Goal: Task Accomplishment & Management: Use online tool/utility

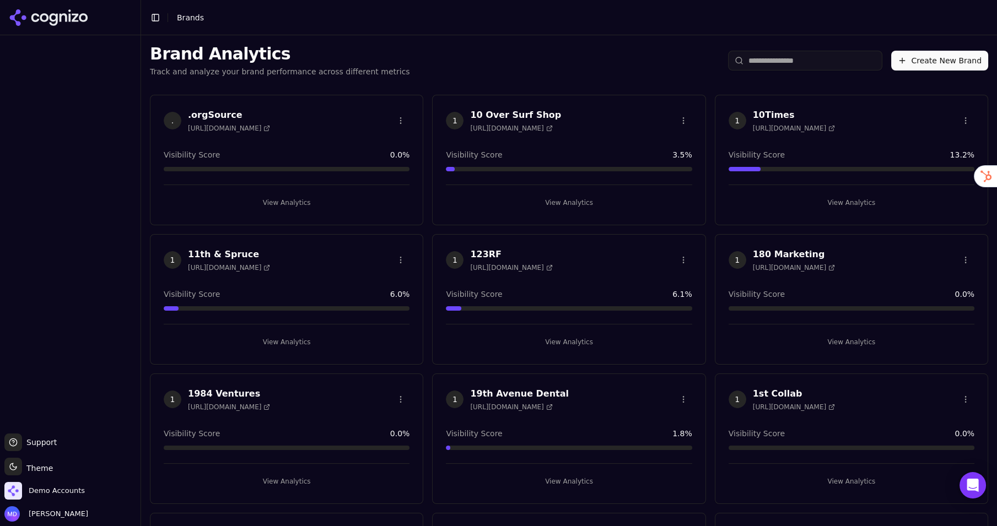
click at [778, 62] on input "search" at bounding box center [805, 61] width 154 height 20
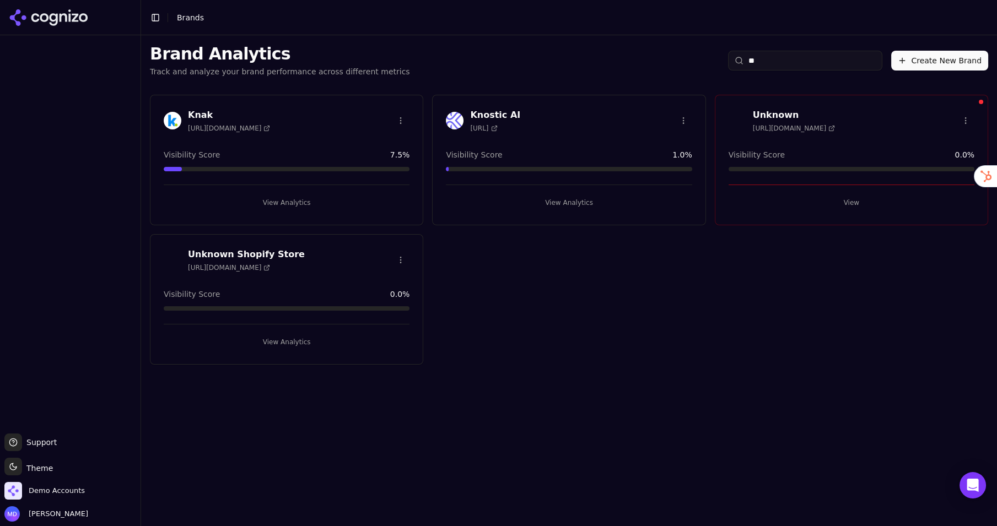
type input "*"
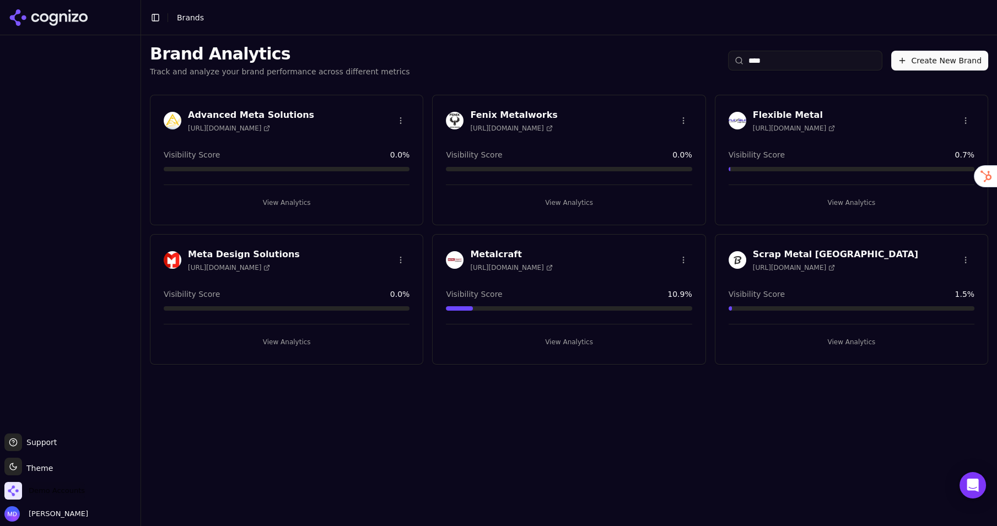
type input "****"
click at [46, 489] on span "Demo Accounts" at bounding box center [57, 491] width 56 height 10
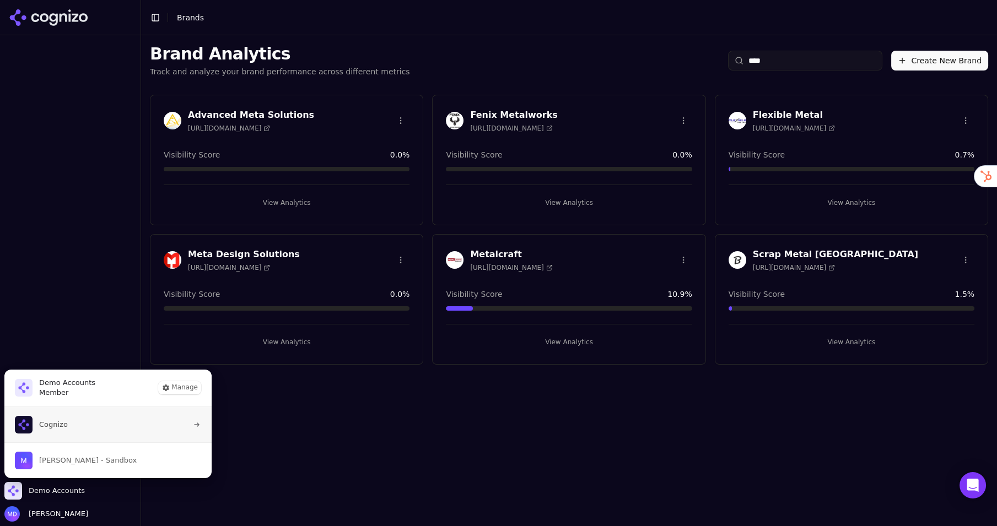
click at [85, 417] on button "Cognizo" at bounding box center [108, 424] width 208 height 35
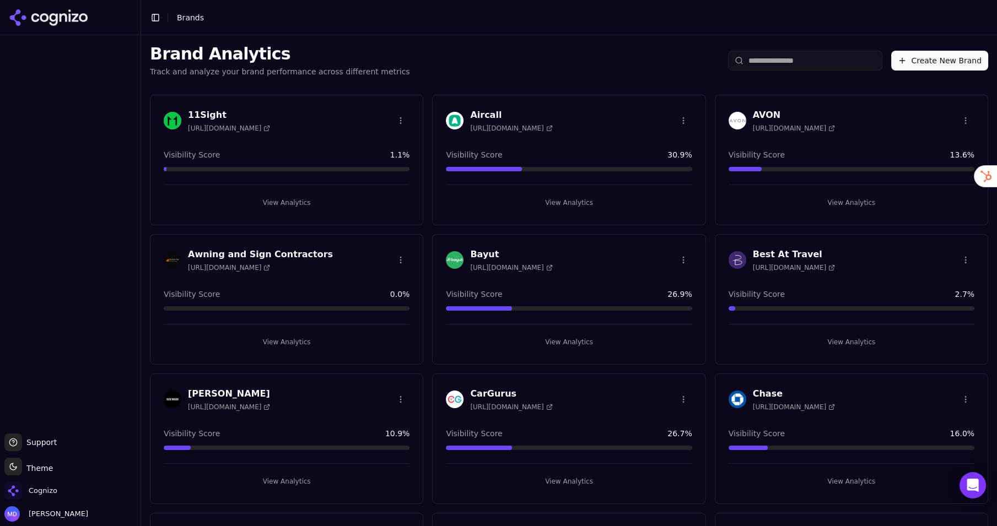
click at [763, 61] on input "search" at bounding box center [805, 61] width 154 height 20
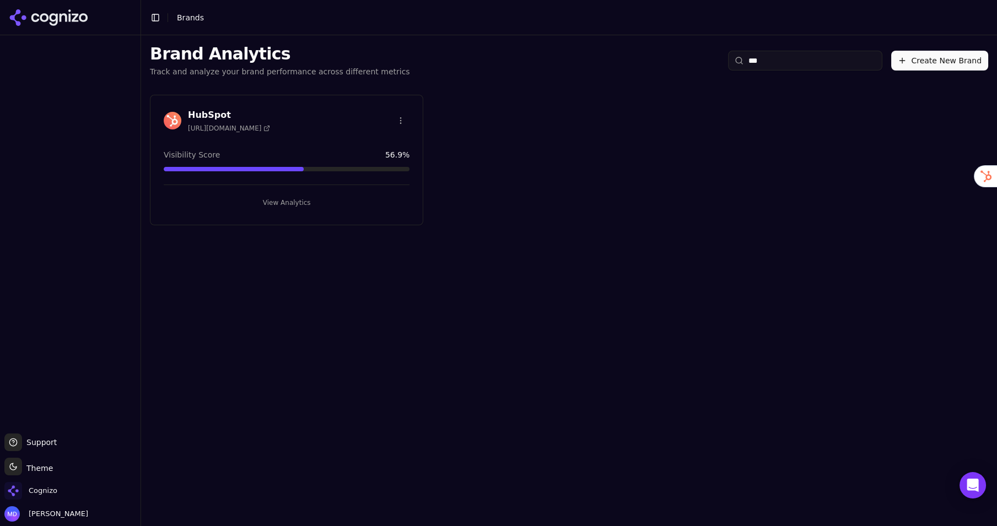
type input "***"
click at [272, 197] on button "View Analytics" at bounding box center [287, 203] width 246 height 18
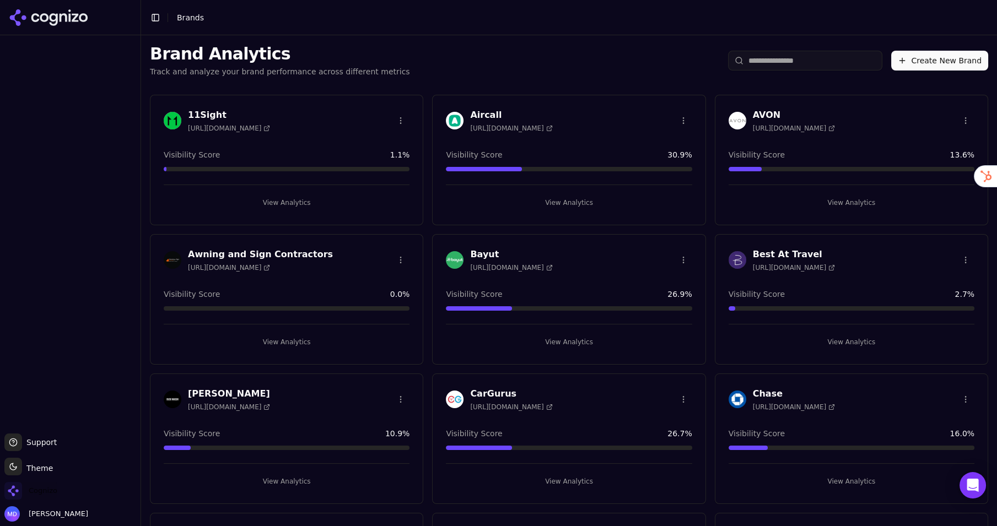
click at [48, 491] on span "Cognizo" at bounding box center [43, 491] width 29 height 10
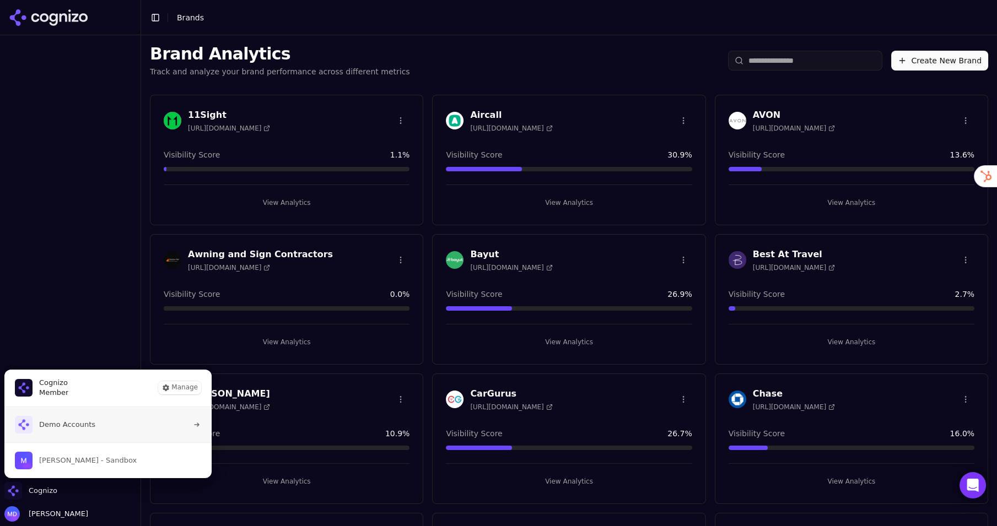
click at [56, 433] on span "Demo Accounts" at bounding box center [55, 425] width 80 height 18
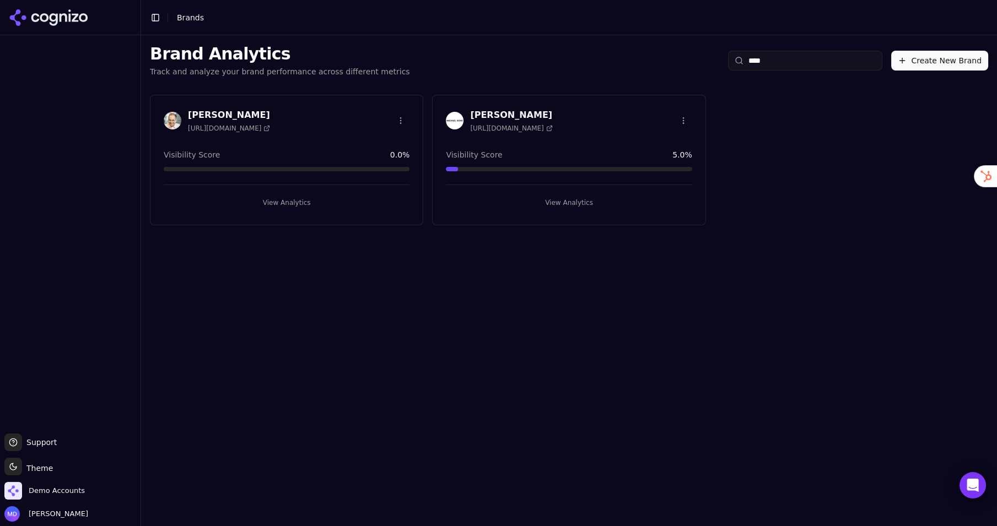
type input "****"
click at [552, 199] on button "View Analytics" at bounding box center [569, 203] width 246 height 18
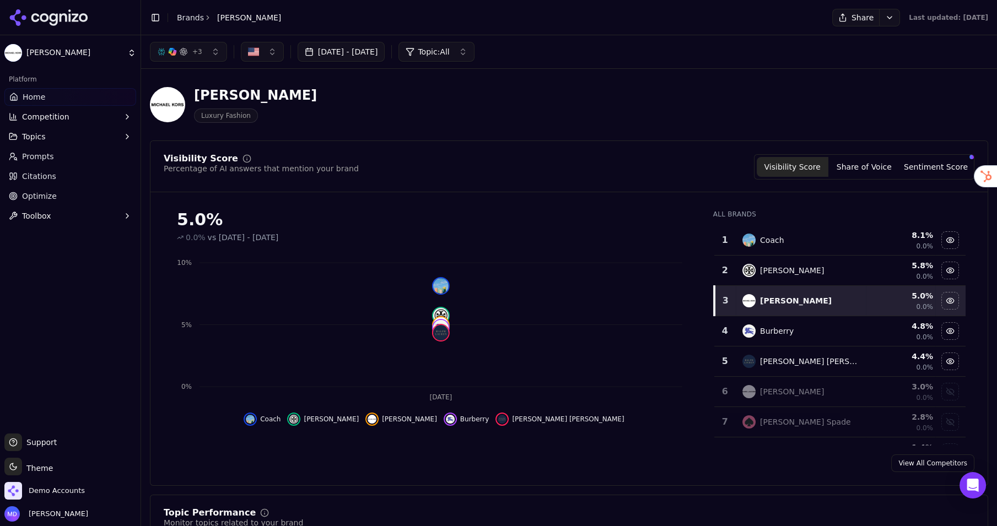
click at [34, 175] on span "Citations" at bounding box center [39, 176] width 34 height 11
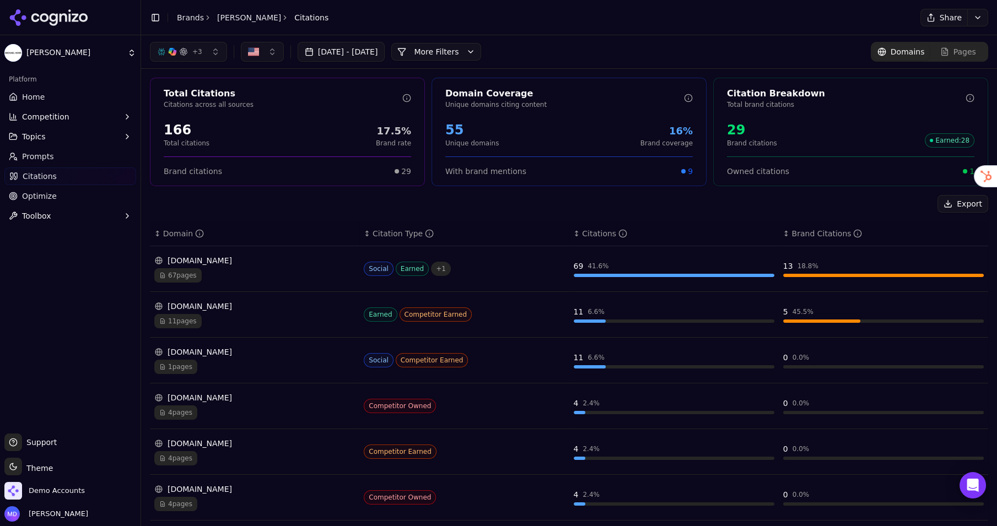
click at [57, 158] on link "Prompts" at bounding box center [70, 157] width 132 height 18
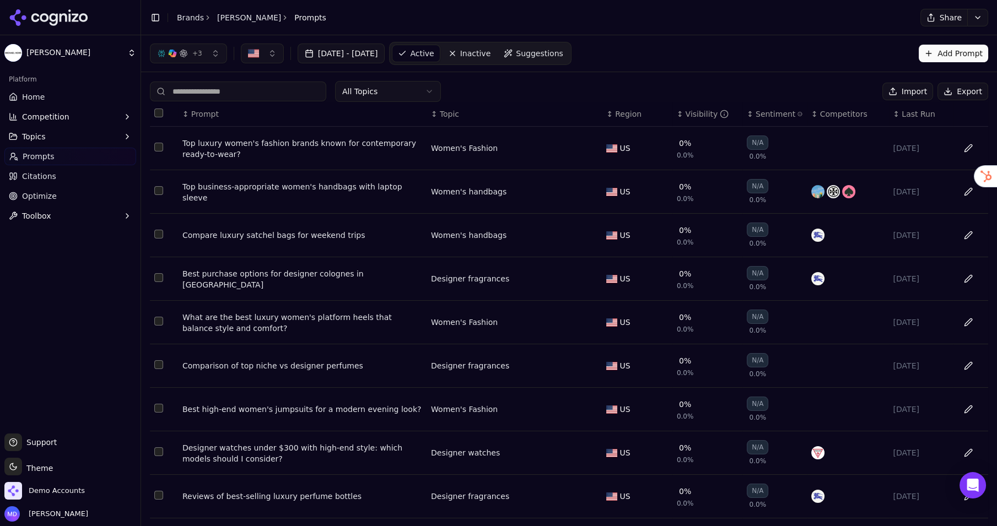
click at [293, 193] on div "Top business-appropriate women's handbags with laptop sleeve" at bounding box center [302, 192] width 240 height 22
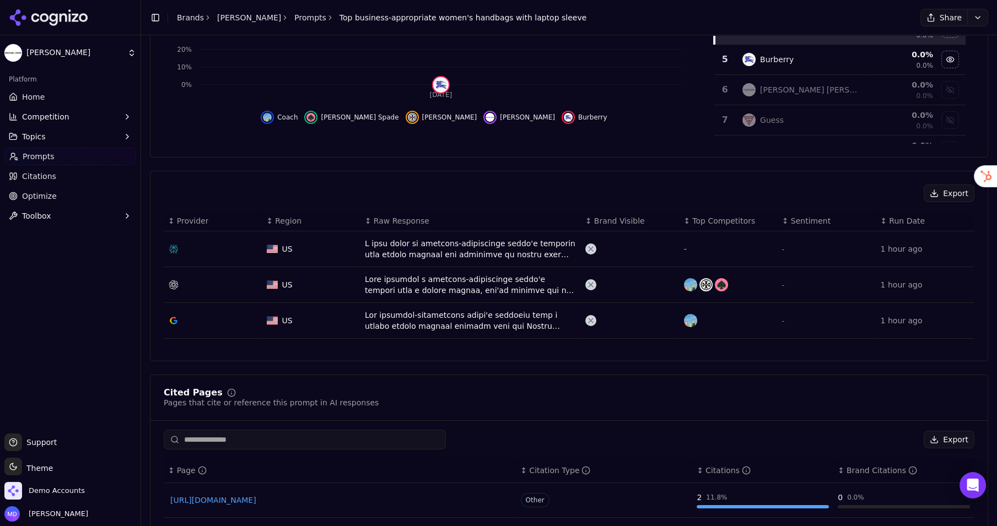
scroll to position [240, 0]
click at [382, 288] on div "Data table" at bounding box center [471, 284] width 212 height 22
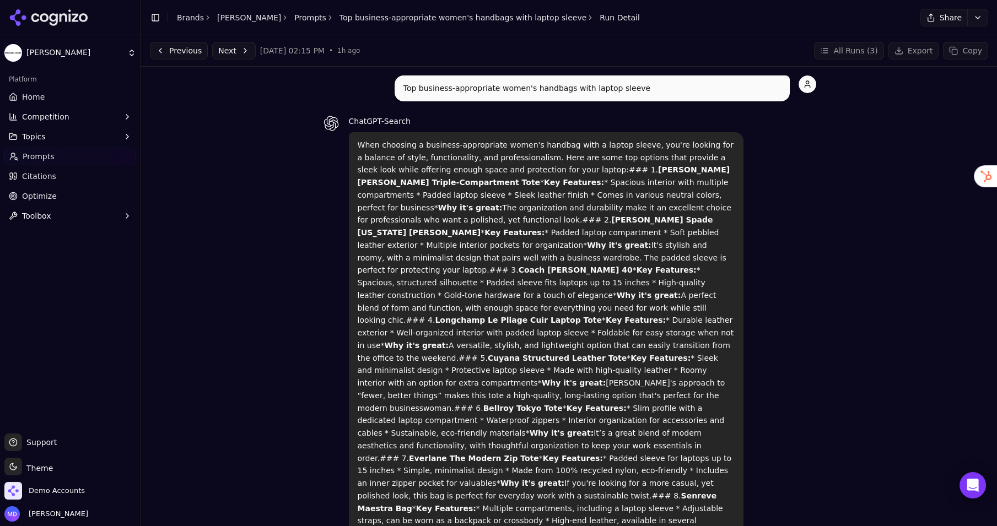
click at [59, 98] on link "Home" at bounding box center [70, 97] width 132 height 18
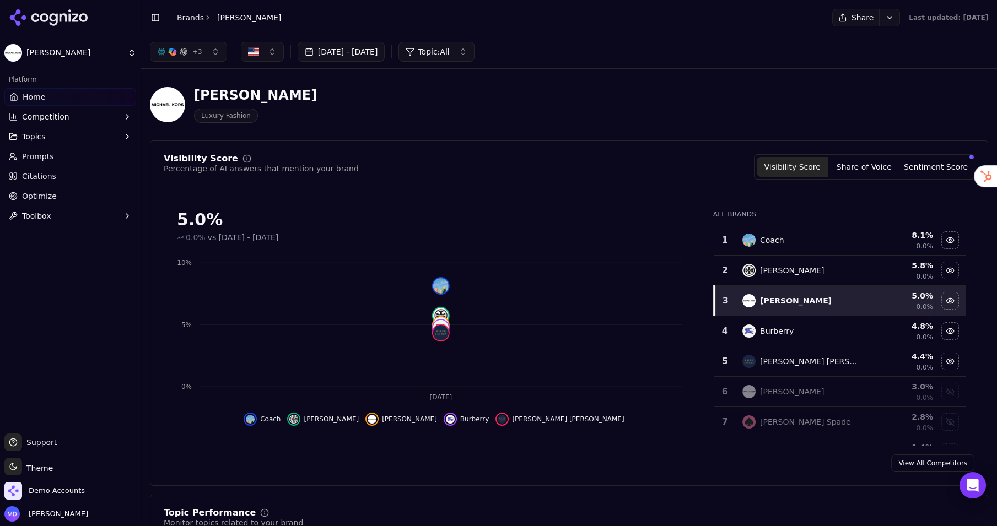
click at [31, 160] on span "Prompts" at bounding box center [38, 156] width 32 height 11
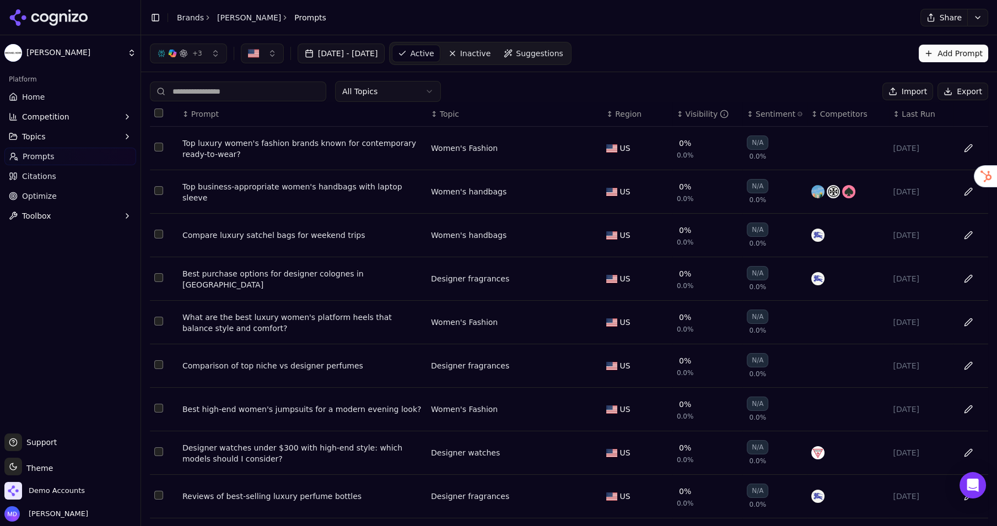
click at [919, 90] on button "Import" at bounding box center [907, 92] width 51 height 18
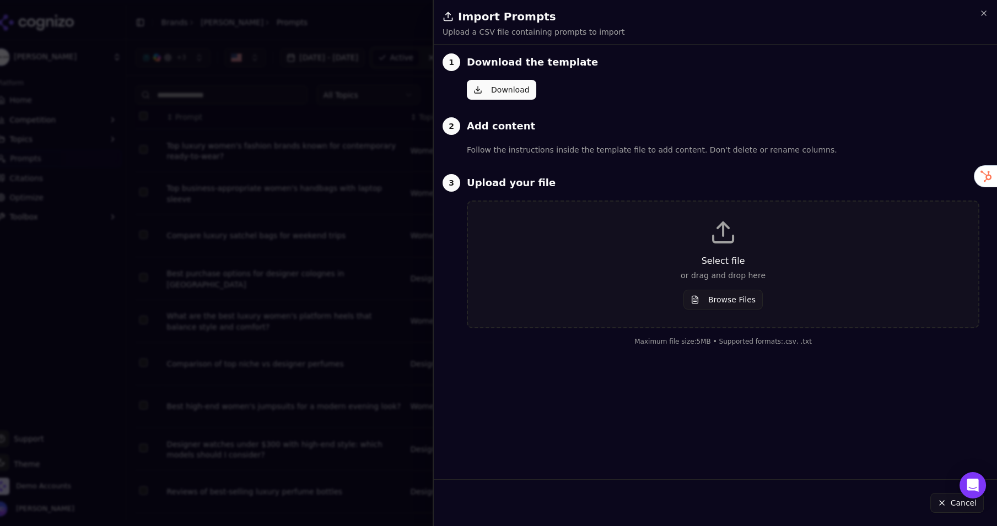
click at [515, 85] on button "Download" at bounding box center [501, 90] width 69 height 20
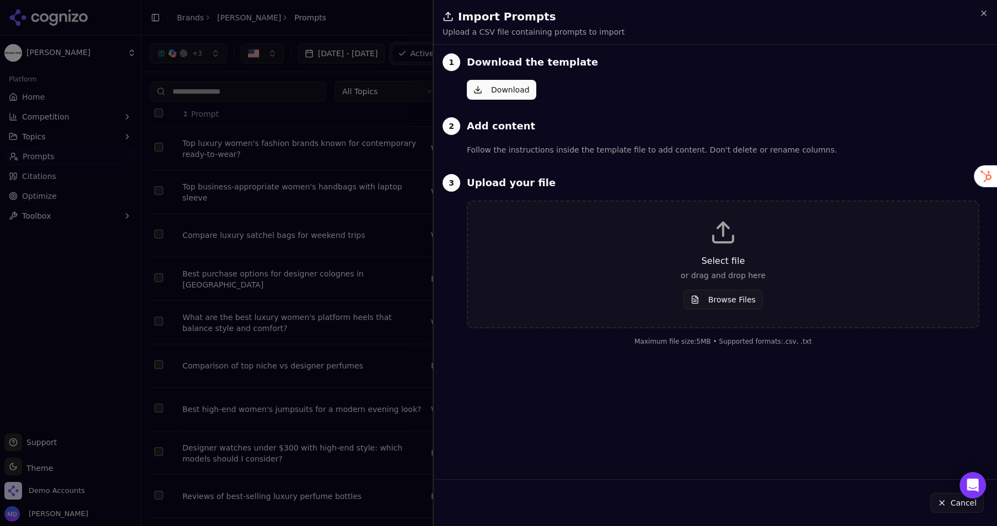
click at [299, 217] on div at bounding box center [498, 263] width 997 height 526
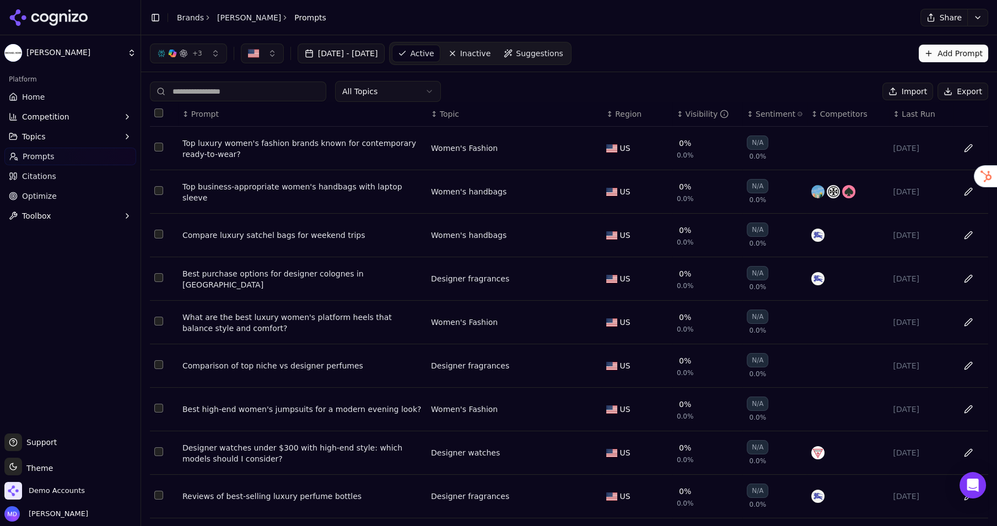
click at [924, 89] on button "Import" at bounding box center [907, 92] width 51 height 18
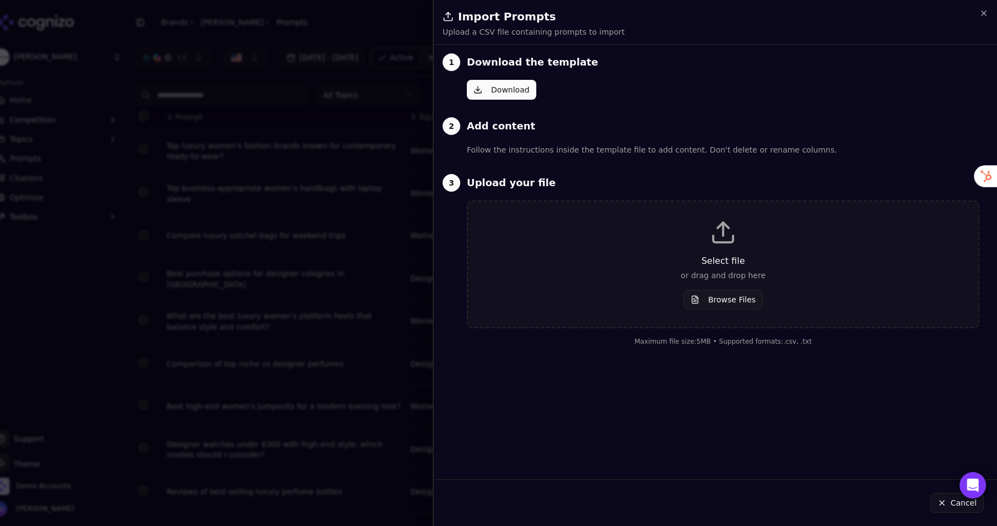
click at [731, 284] on div "Select file or drag and drop here Browse Files" at bounding box center [722, 264] width 475 height 90
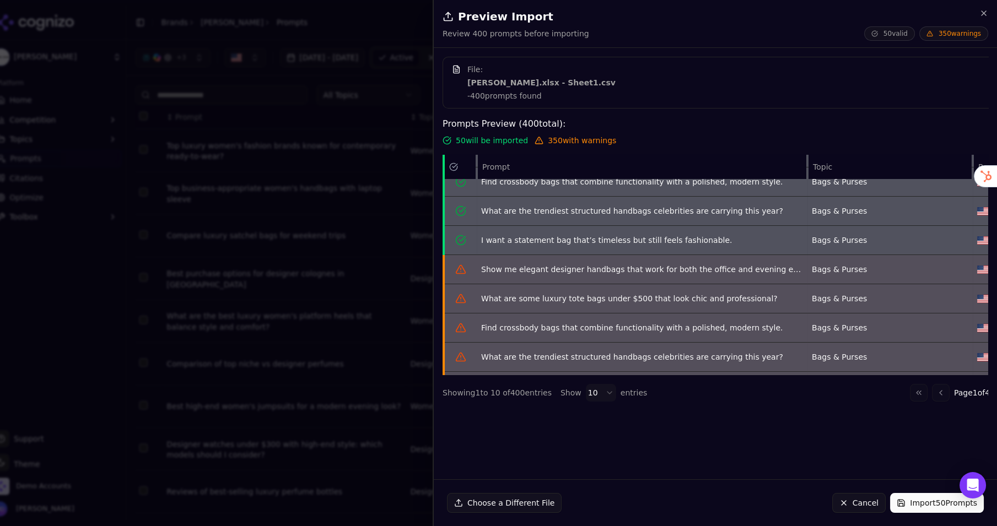
scroll to position [94, 0]
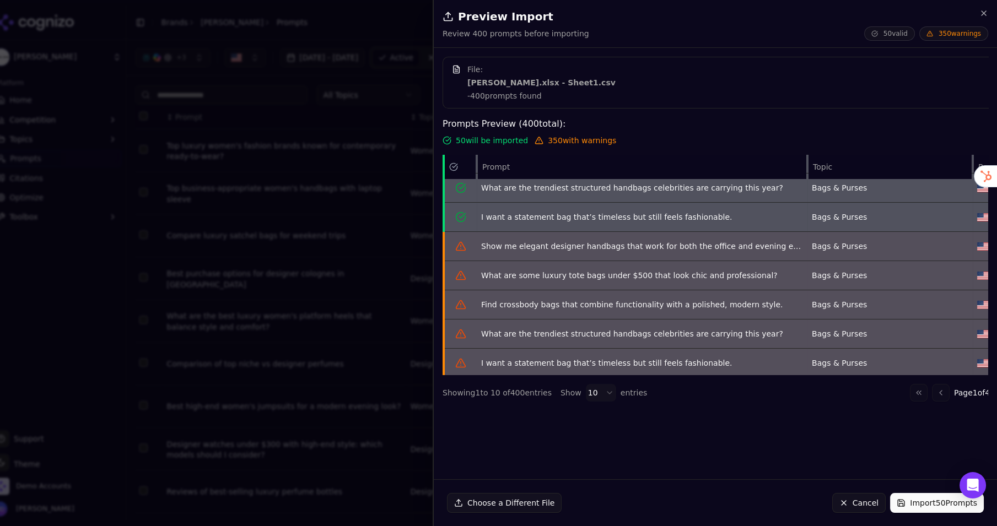
click at [603, 394] on body "[PERSON_NAME] Platform Home Competition Topics Prompts Citations Optimize Toolb…" at bounding box center [498, 263] width 997 height 526
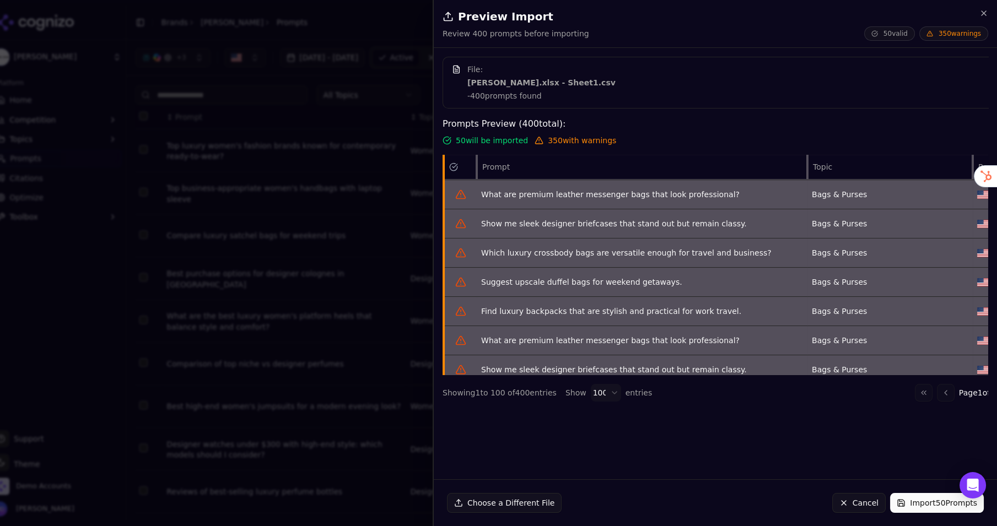
scroll to position [1731, 0]
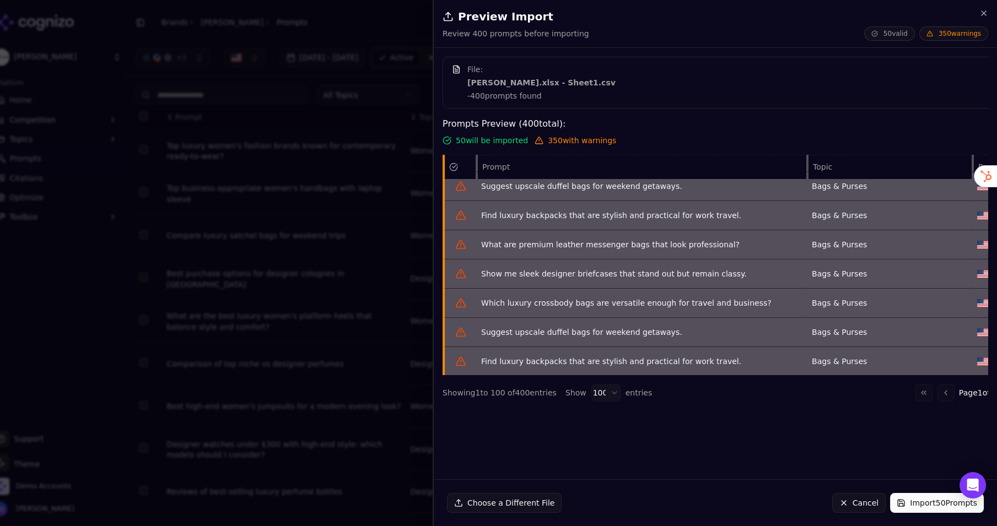
click at [849, 506] on button "Cancel" at bounding box center [858, 503] width 53 height 20
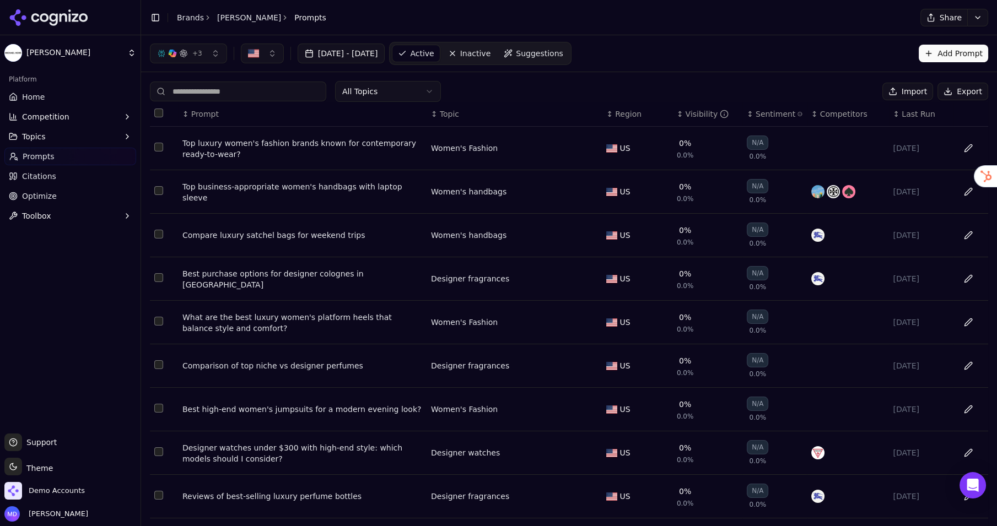
click at [925, 94] on button "Import" at bounding box center [907, 92] width 51 height 18
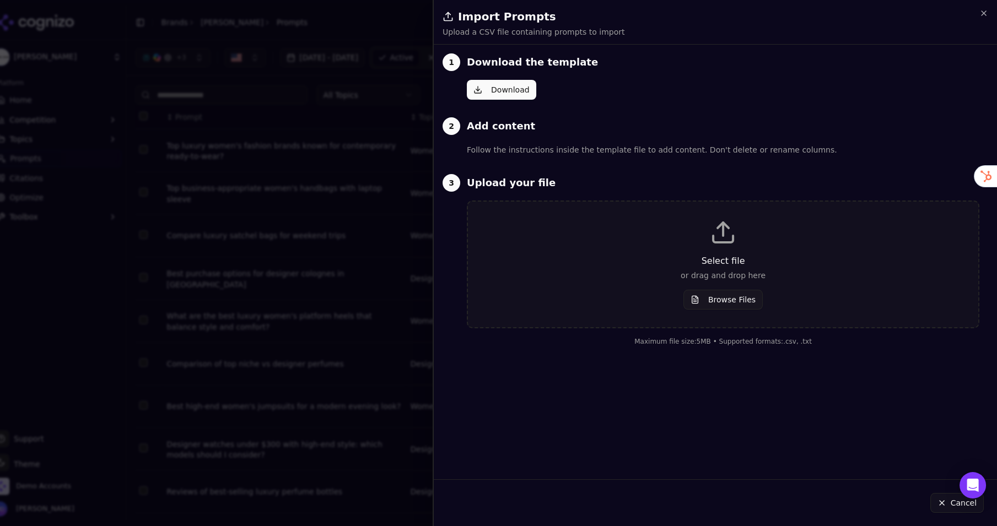
click at [570, 235] on div "Select file or drag and drop here Browse Files" at bounding box center [722, 264] width 475 height 90
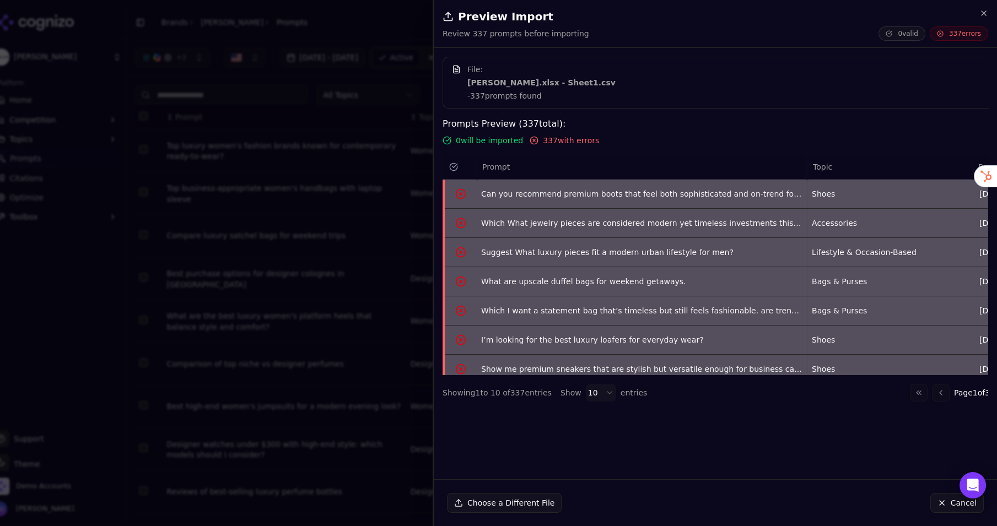
click at [946, 504] on button "Cancel" at bounding box center [956, 503] width 53 height 20
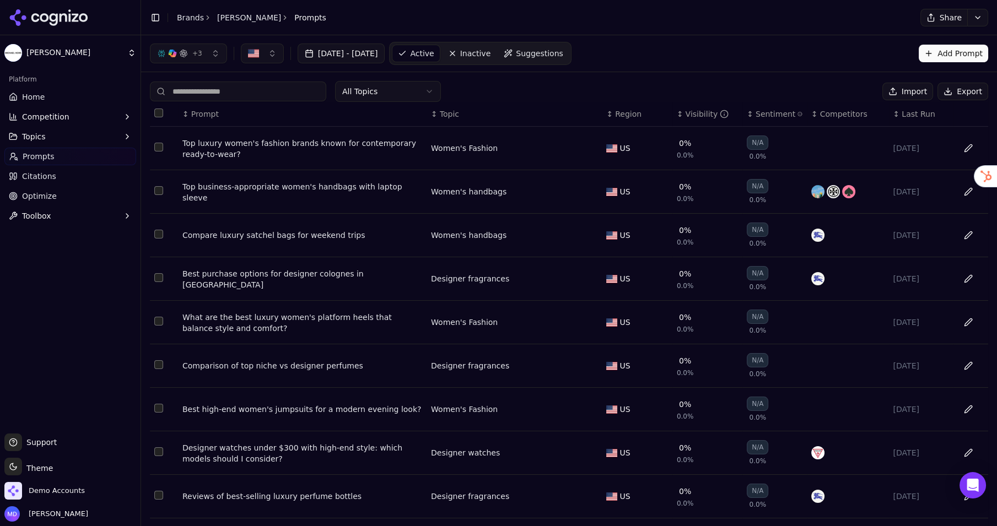
click at [914, 90] on button "Import" at bounding box center [907, 92] width 51 height 18
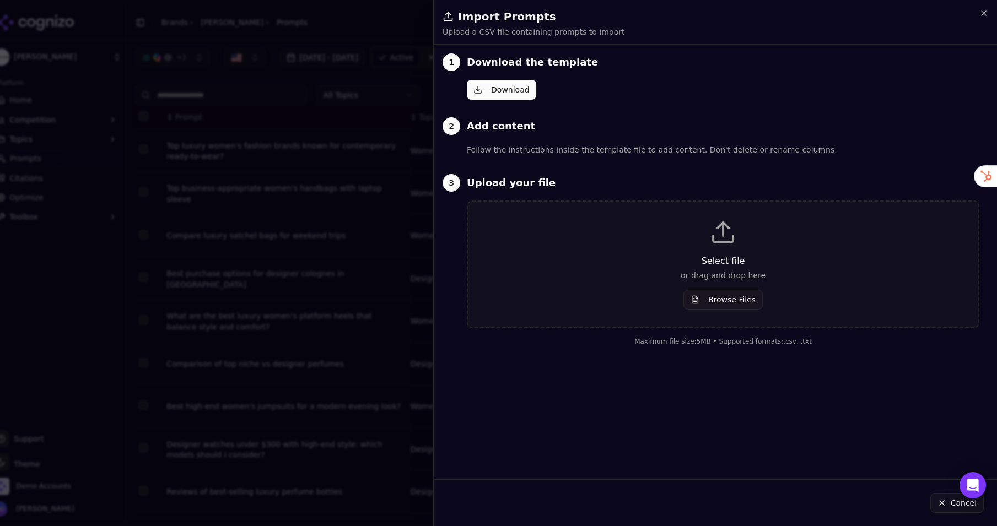
click at [700, 291] on button "Browse Files" at bounding box center [722, 300] width 79 height 20
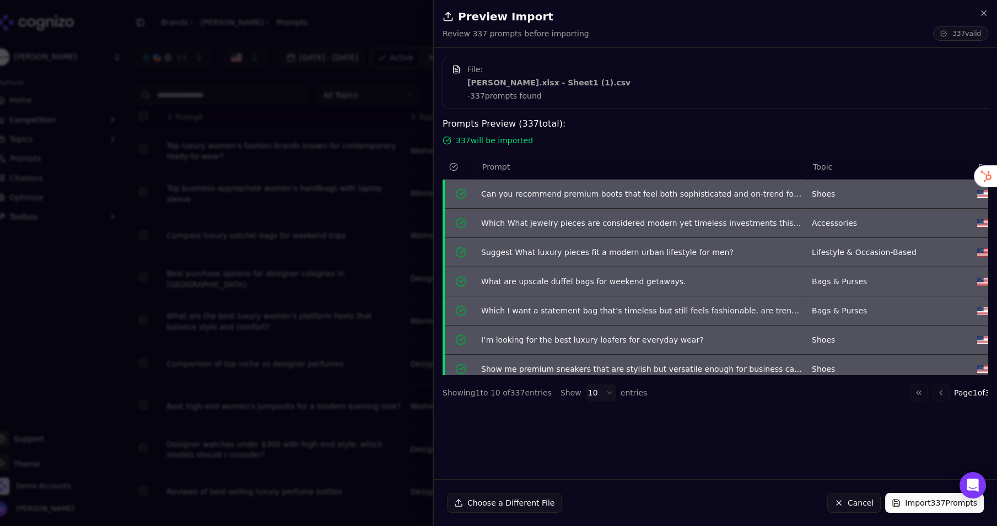
scroll to position [94, 0]
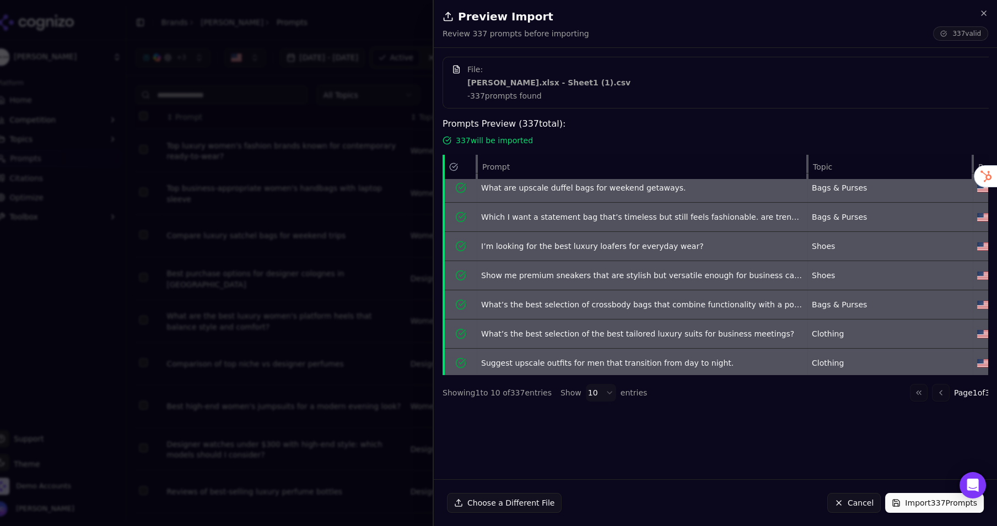
click at [899, 507] on button "Import 337 Prompts" at bounding box center [934, 503] width 99 height 20
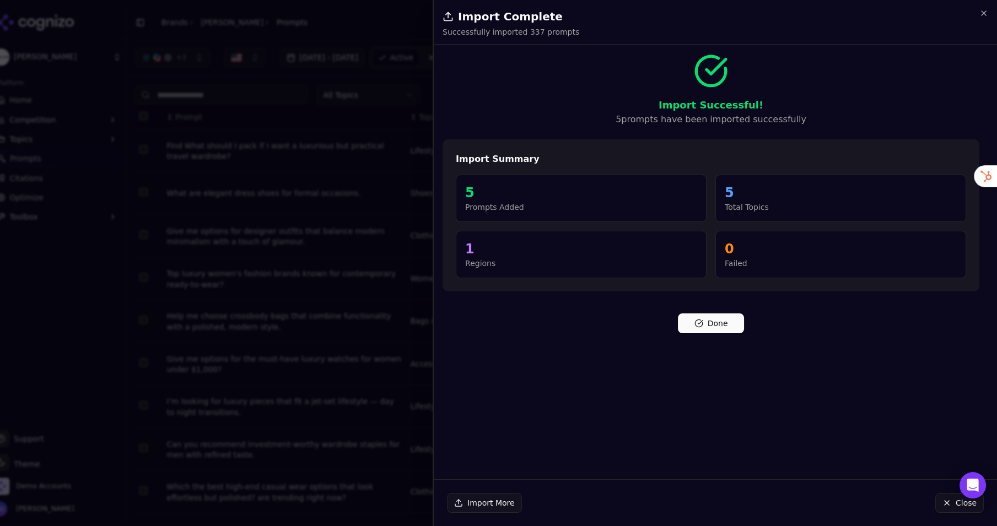
click at [717, 322] on button "Done" at bounding box center [711, 324] width 66 height 20
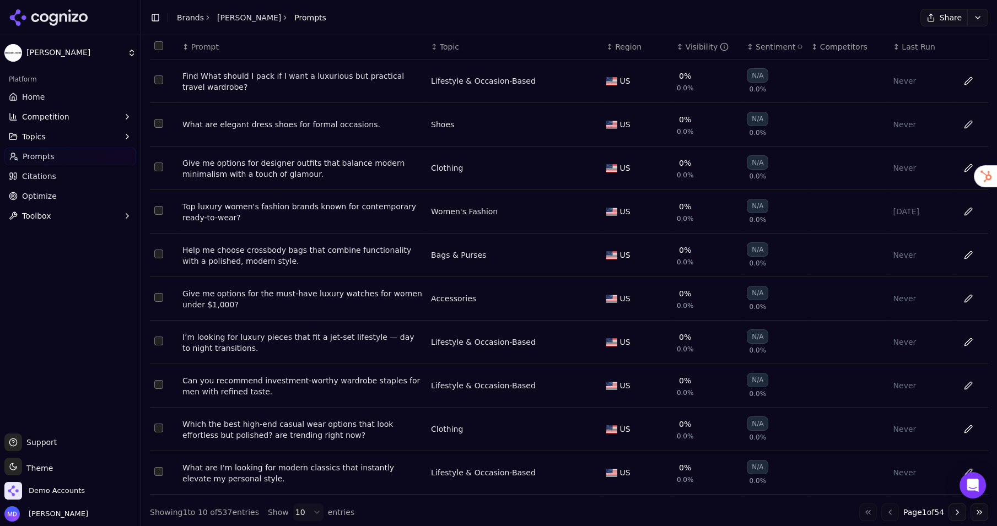
scroll to position [0, 0]
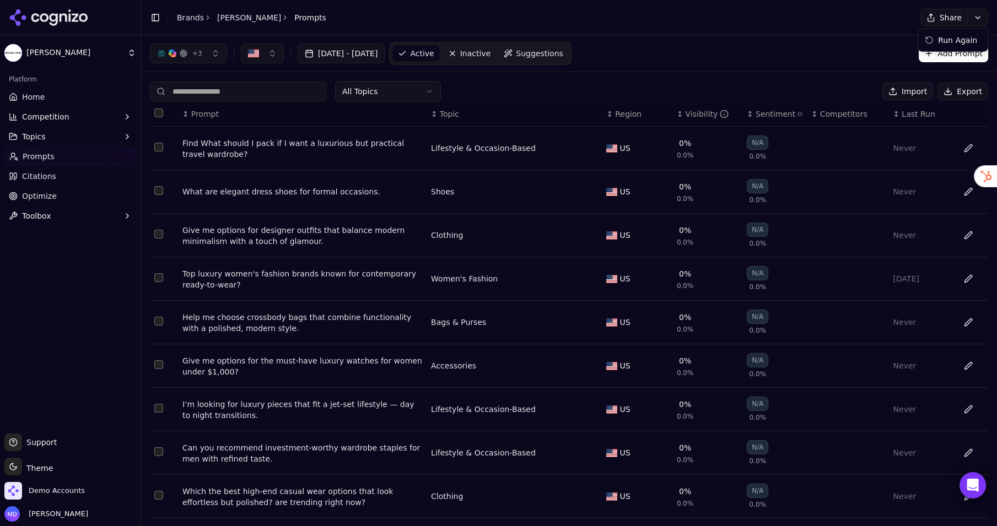
click at [980, 19] on html "[PERSON_NAME] Platform Home Competition Topics Prompts Citations Optimize Toolb…" at bounding box center [498, 263] width 997 height 526
click at [960, 39] on div "Run Again" at bounding box center [952, 40] width 65 height 18
